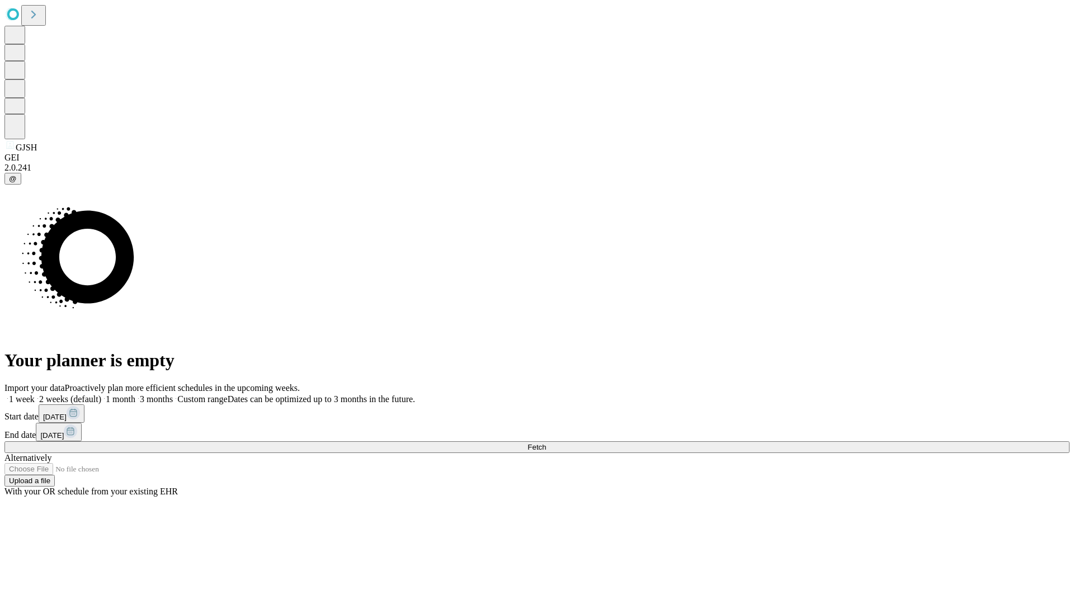
click at [546, 443] on span "Fetch" at bounding box center [536, 447] width 18 height 8
